Goal: Task Accomplishment & Management: Manage account settings

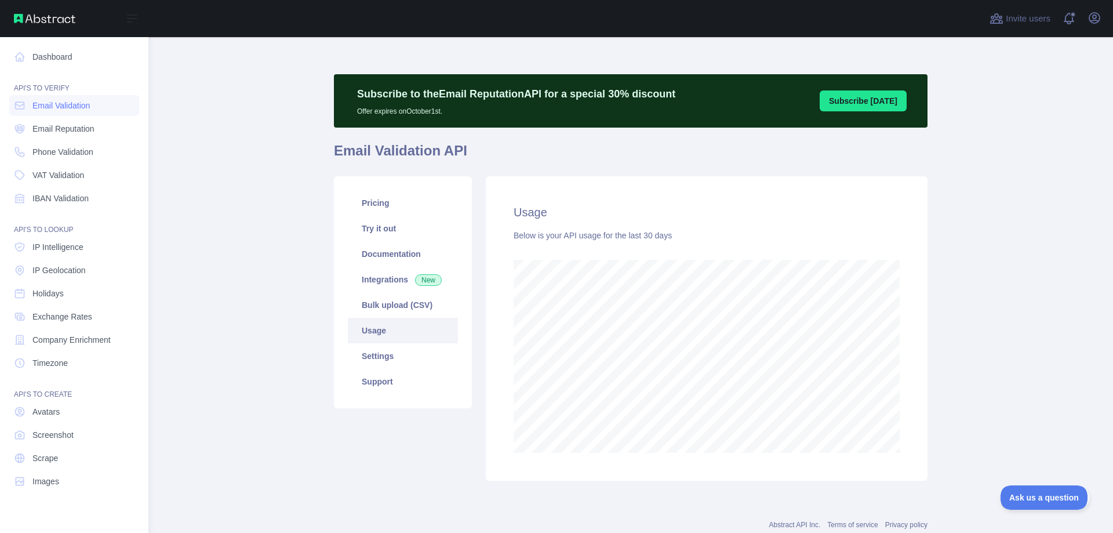
scroll to position [579300, 578831]
click at [63, 267] on span "IP Geolocation" at bounding box center [58, 270] width 53 height 12
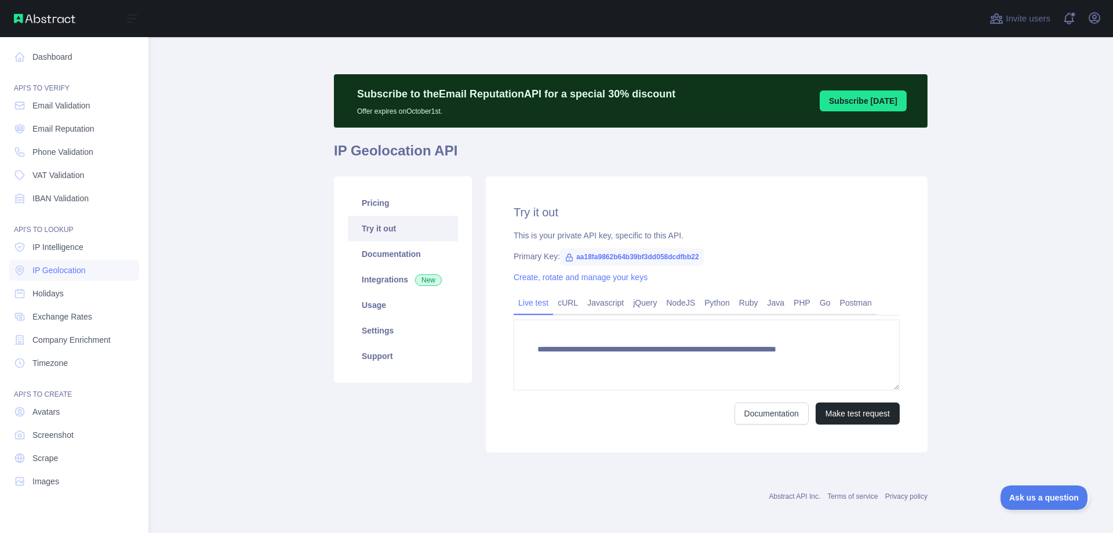
type textarea "**********"
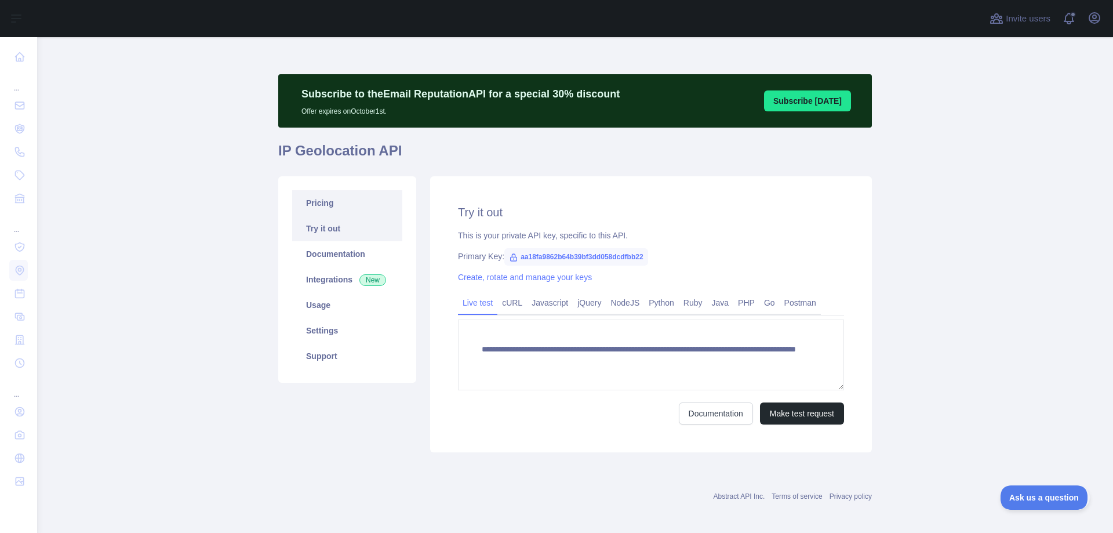
click at [328, 207] on link "Pricing" at bounding box center [347, 203] width 110 height 26
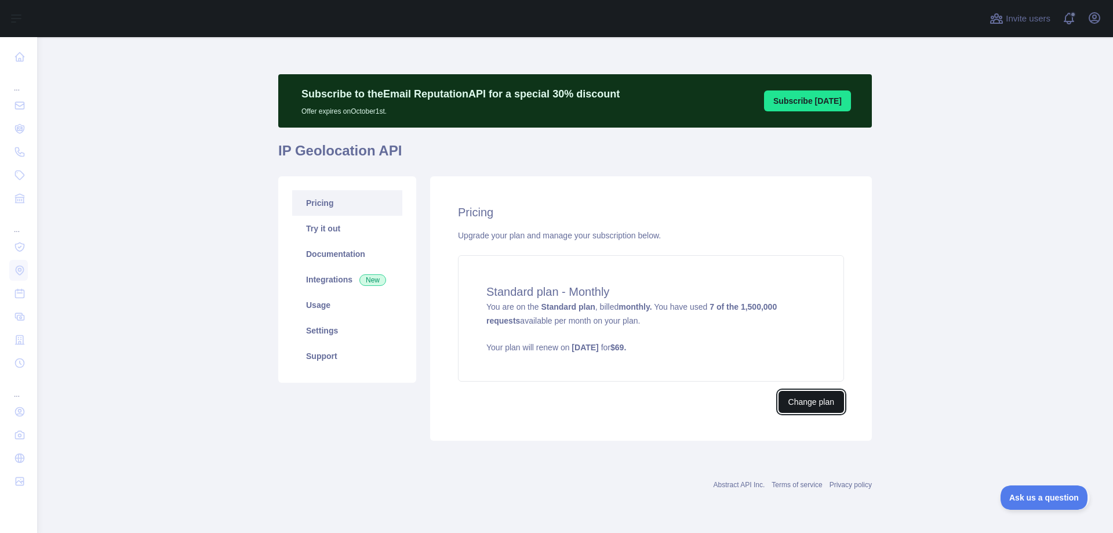
click at [812, 406] on button "Change plan" at bounding box center [812, 402] width 66 height 22
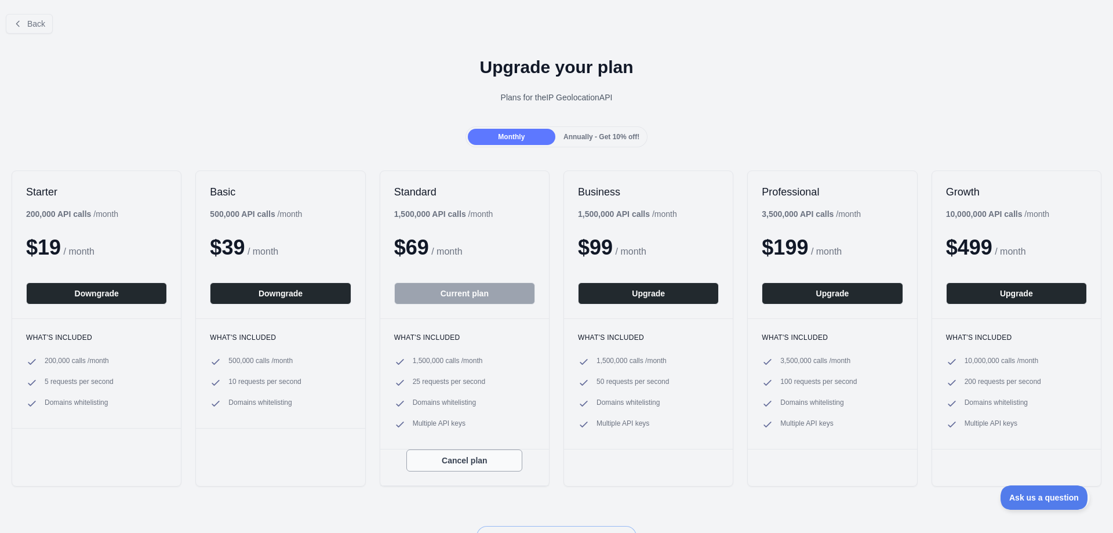
click at [470, 465] on button "Cancel plan" at bounding box center [464, 460] width 116 height 22
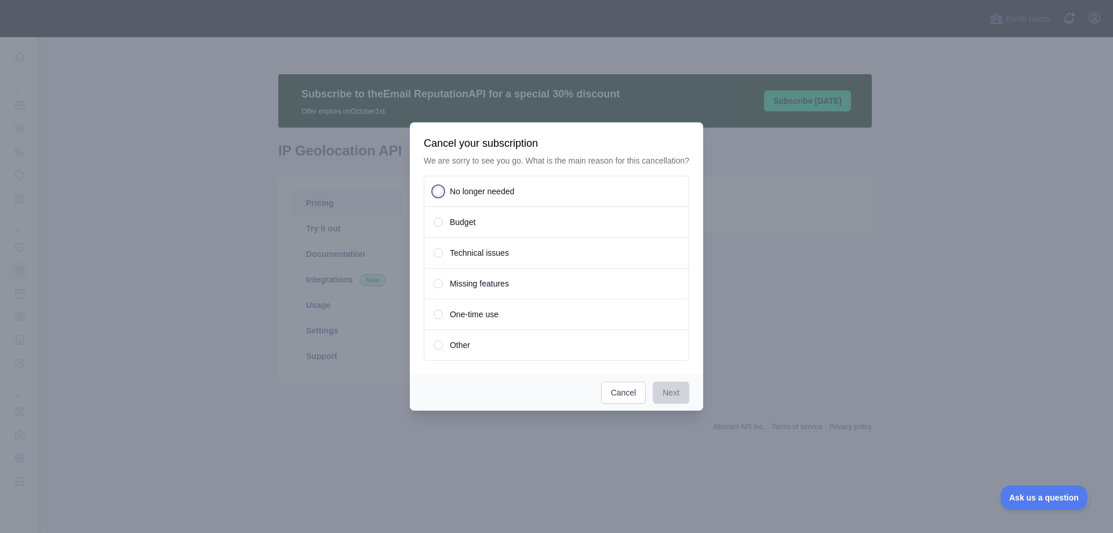
click at [439, 345] on span at bounding box center [438, 344] width 3 height 3
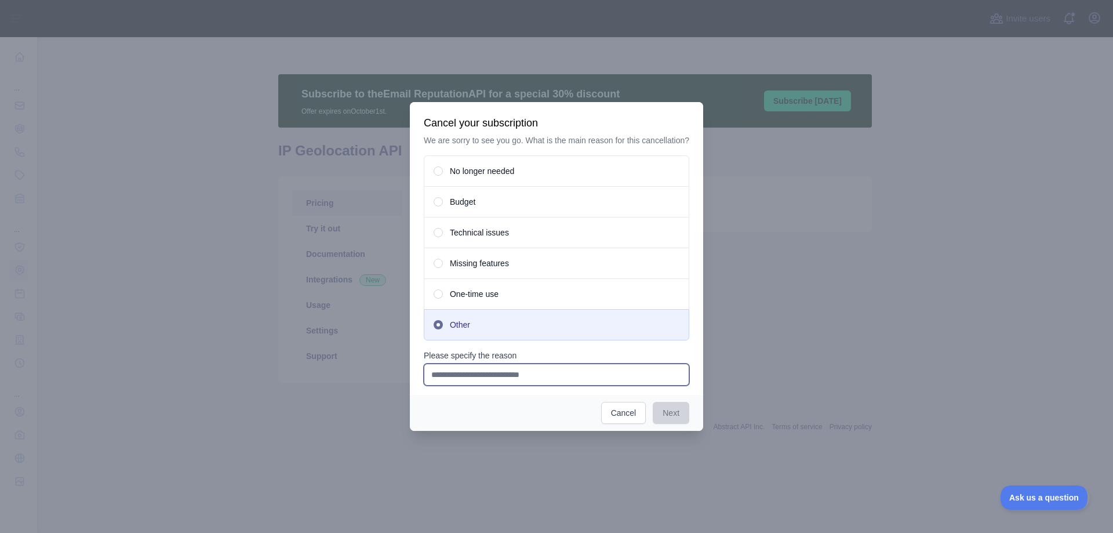
click at [517, 376] on input "Please specify the reason" at bounding box center [557, 375] width 266 height 22
type input "********"
click at [663, 413] on button "Next" at bounding box center [671, 413] width 37 height 22
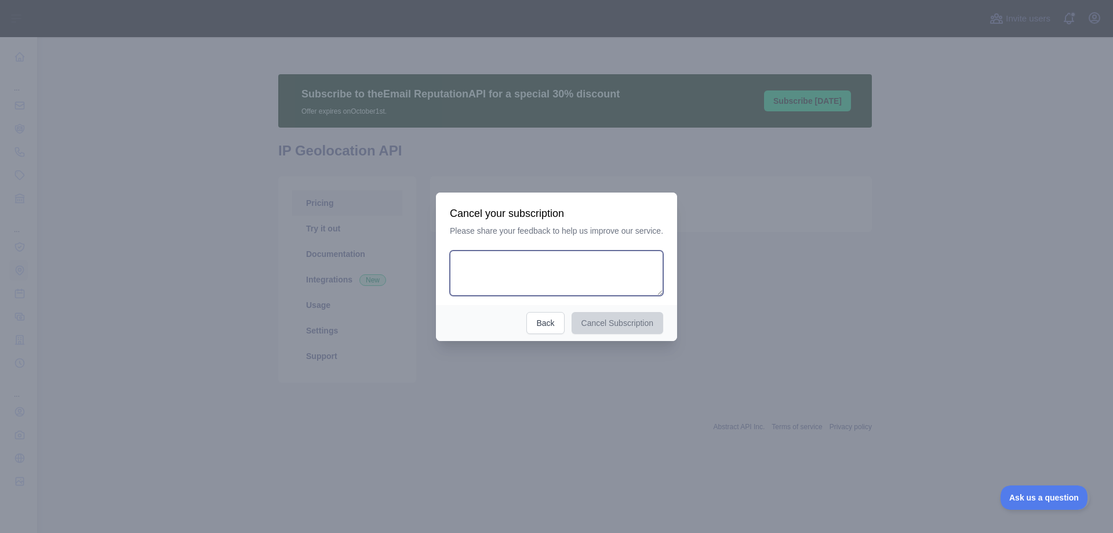
click at [524, 276] on textarea at bounding box center [556, 272] width 213 height 45
click at [532, 264] on textarea at bounding box center [556, 272] width 213 height 45
type textarea "*******"
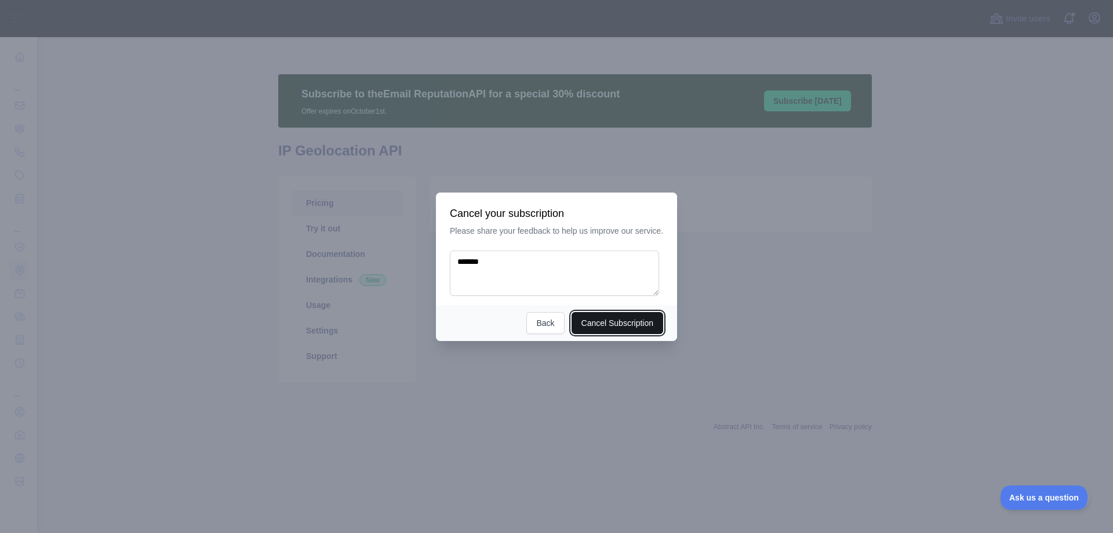
click at [601, 319] on button "Cancel Subscription" at bounding box center [618, 323] width 92 height 22
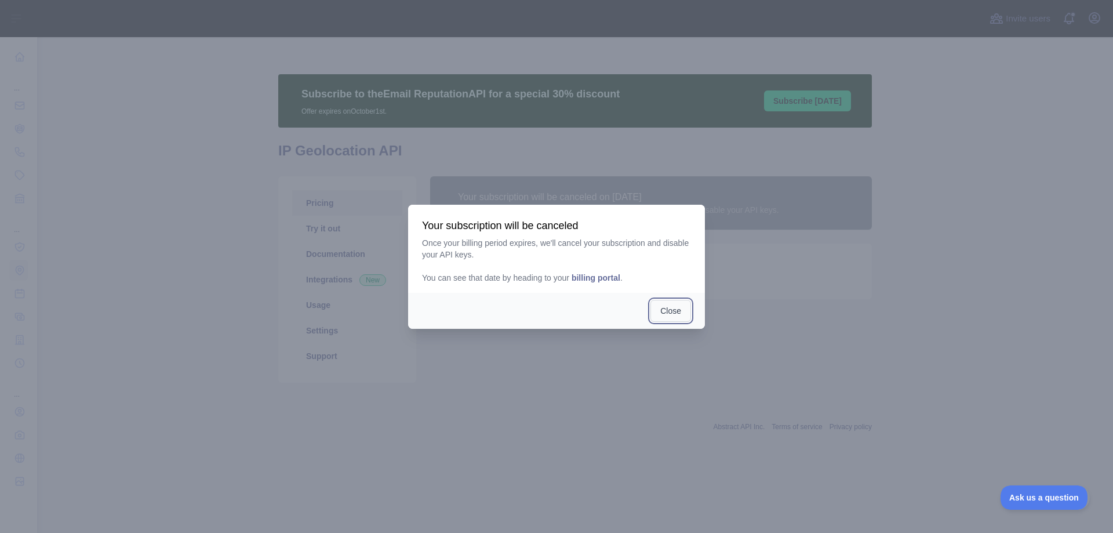
click at [673, 313] on button "Close" at bounding box center [671, 311] width 41 height 22
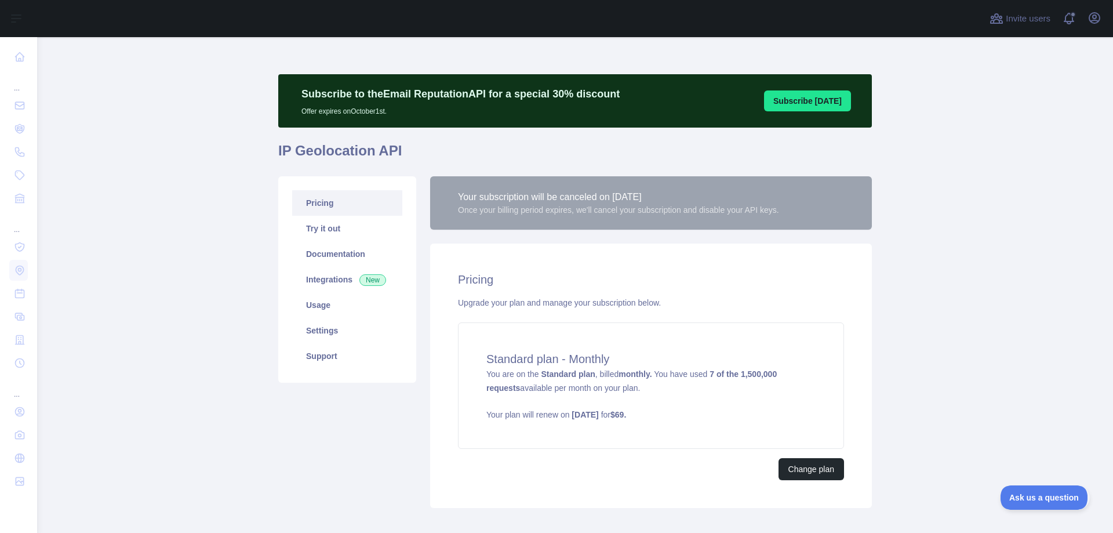
click at [969, 161] on main "Subscribe to the Email Reputation API for a special 30 % discount Offer expires…" at bounding box center [575, 285] width 1076 height 496
